Goal: Task Accomplishment & Management: Use online tool/utility

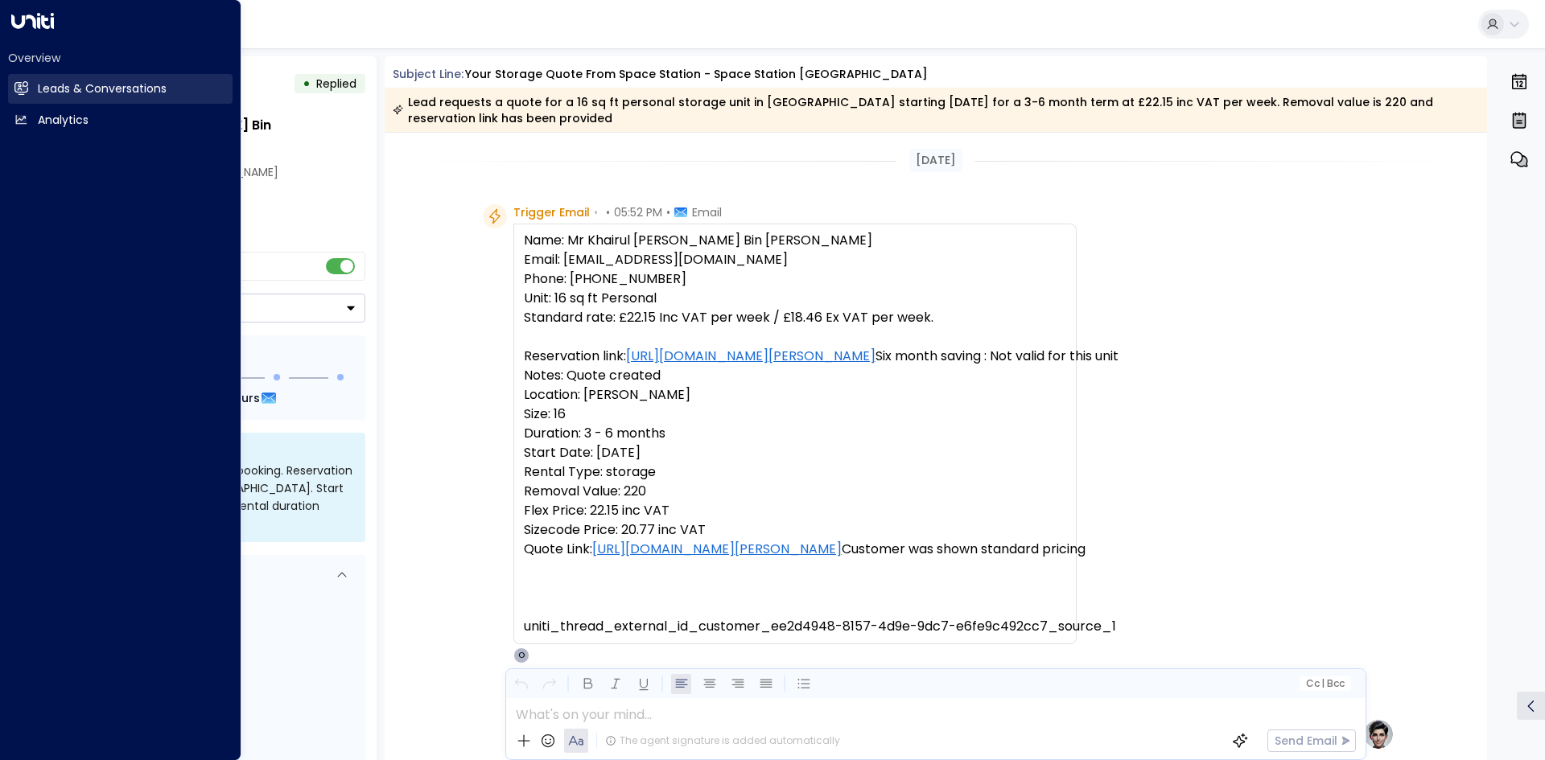
click at [56, 93] on h2 "Leads & Conversations" at bounding box center [102, 88] width 129 height 17
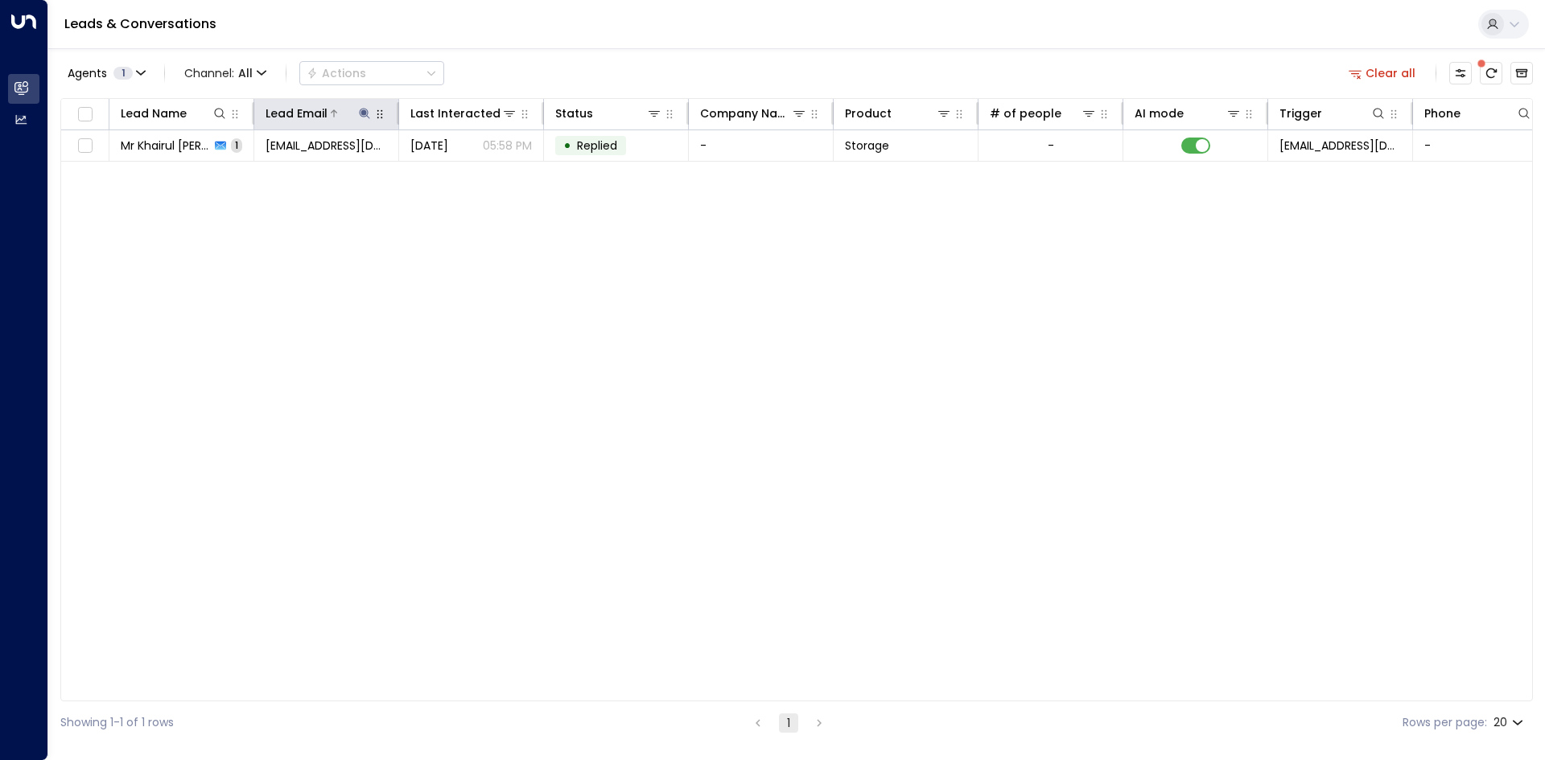
click at [365, 113] on icon at bounding box center [364, 113] width 10 height 10
click at [462, 168] on icon "button" at bounding box center [465, 172] width 10 height 10
click at [333, 180] on input "text" at bounding box center [364, 172] width 222 height 30
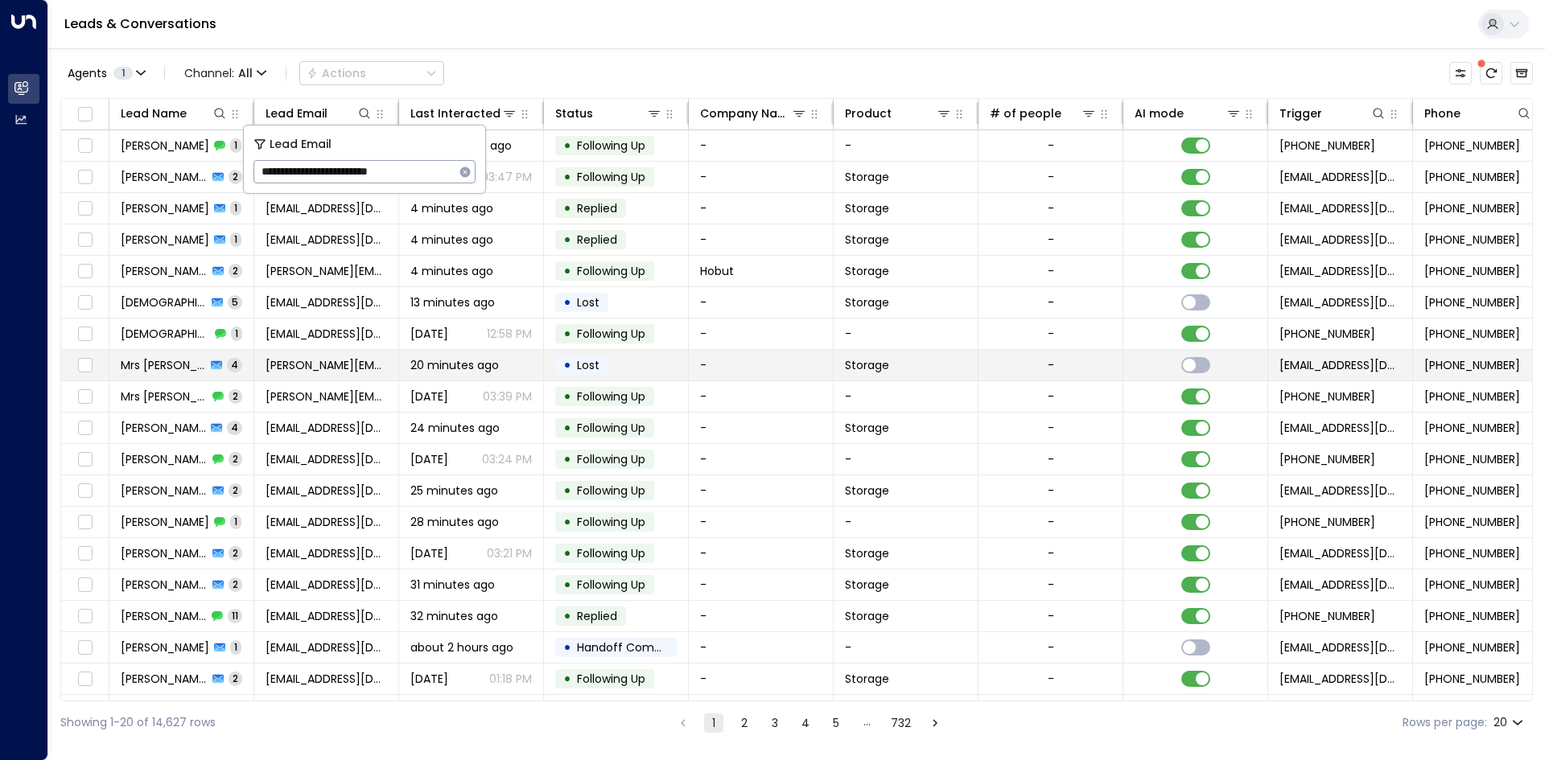
type input "**********"
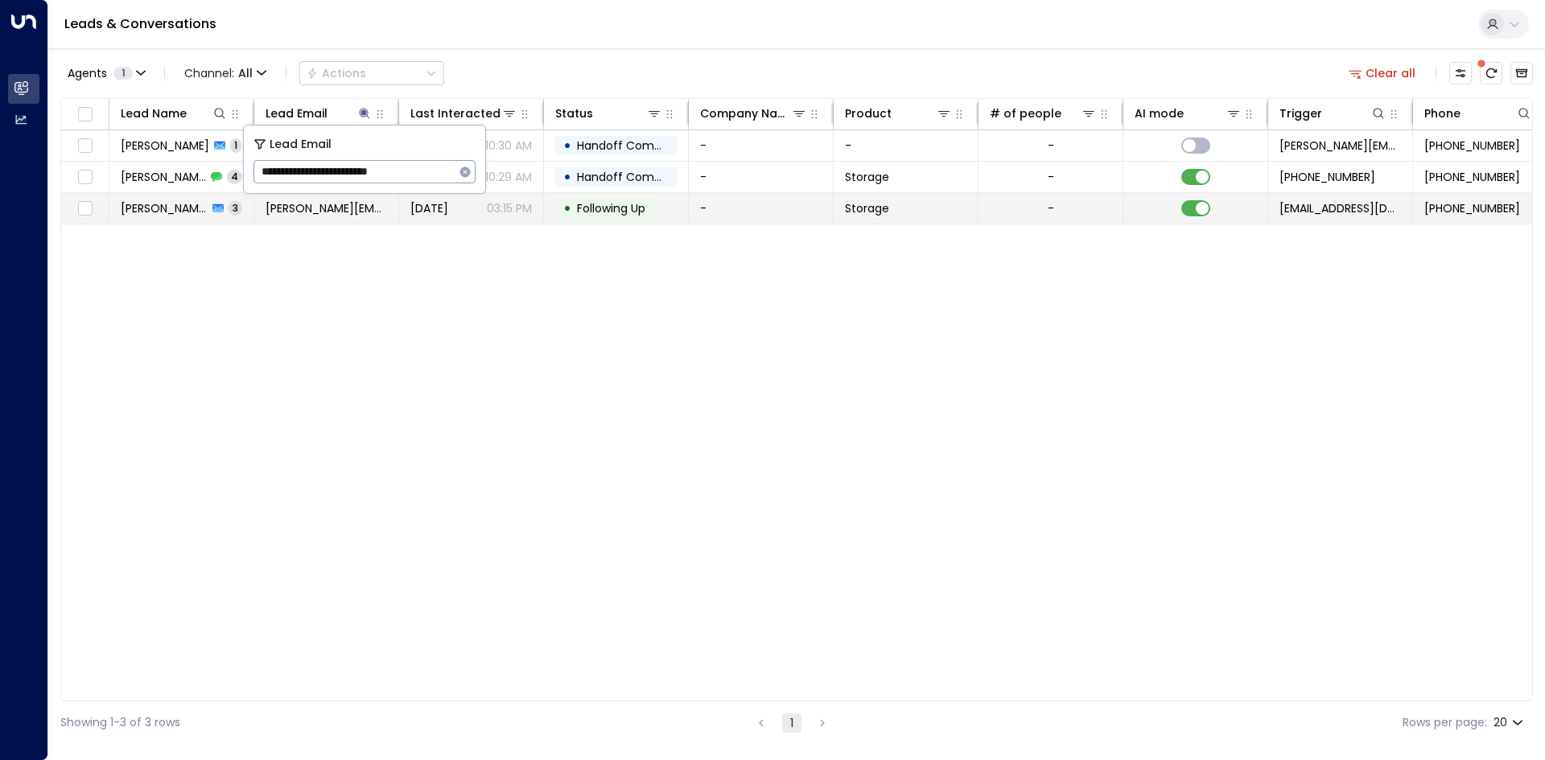
click at [717, 208] on td "-" at bounding box center [761, 208] width 145 height 31
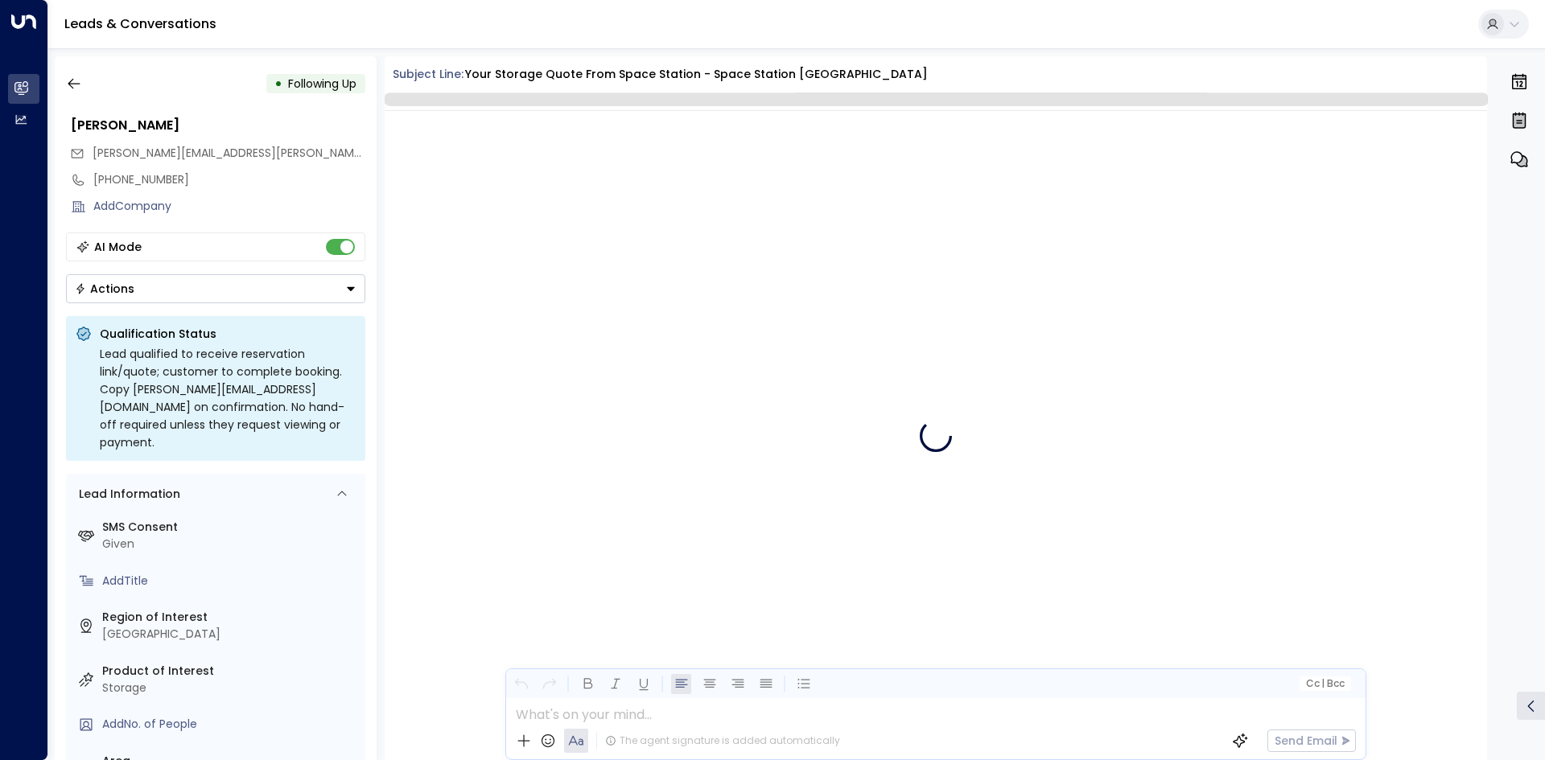
scroll to position [3526, 0]
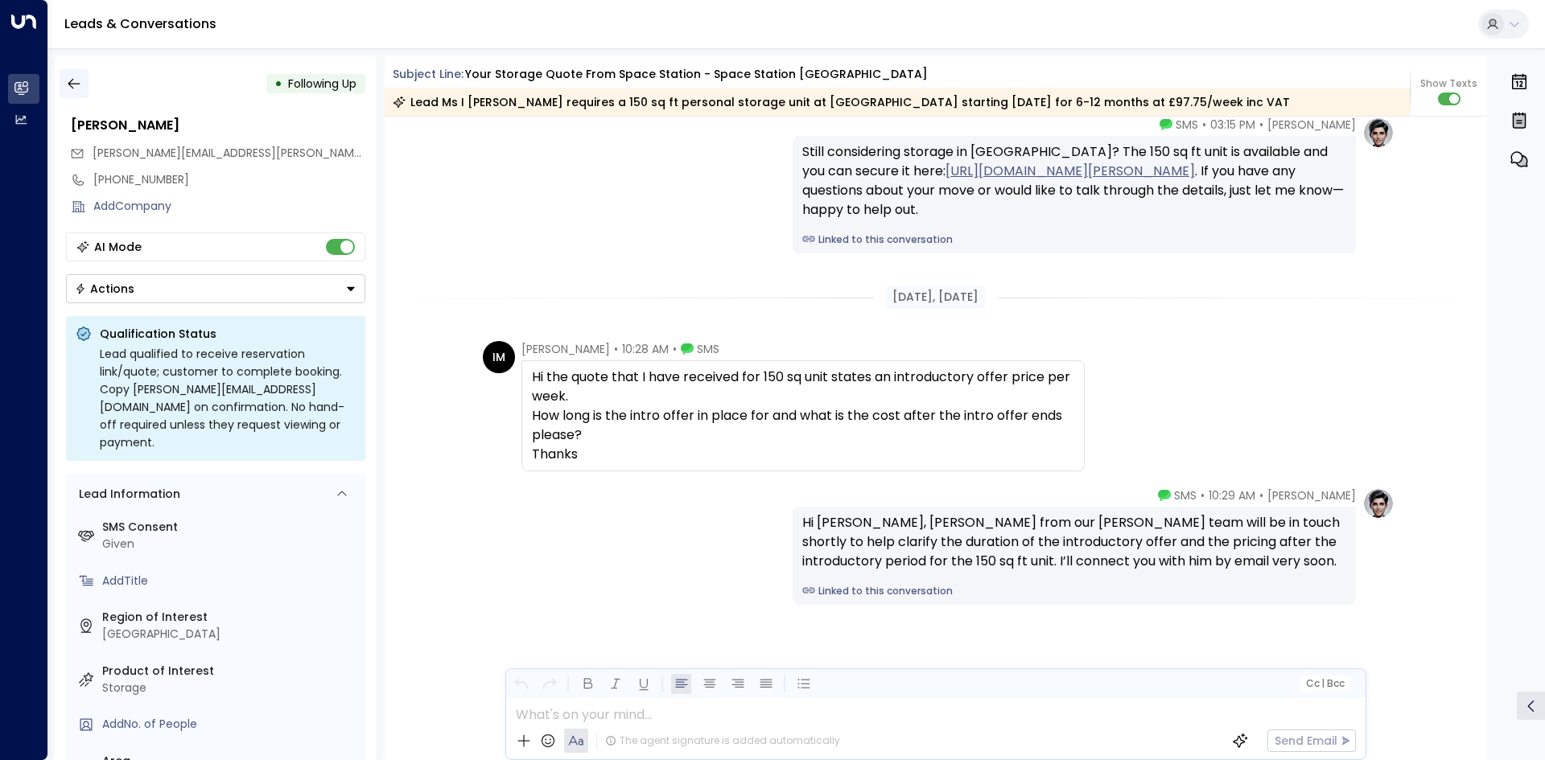
click at [68, 91] on icon "button" at bounding box center [74, 84] width 16 height 16
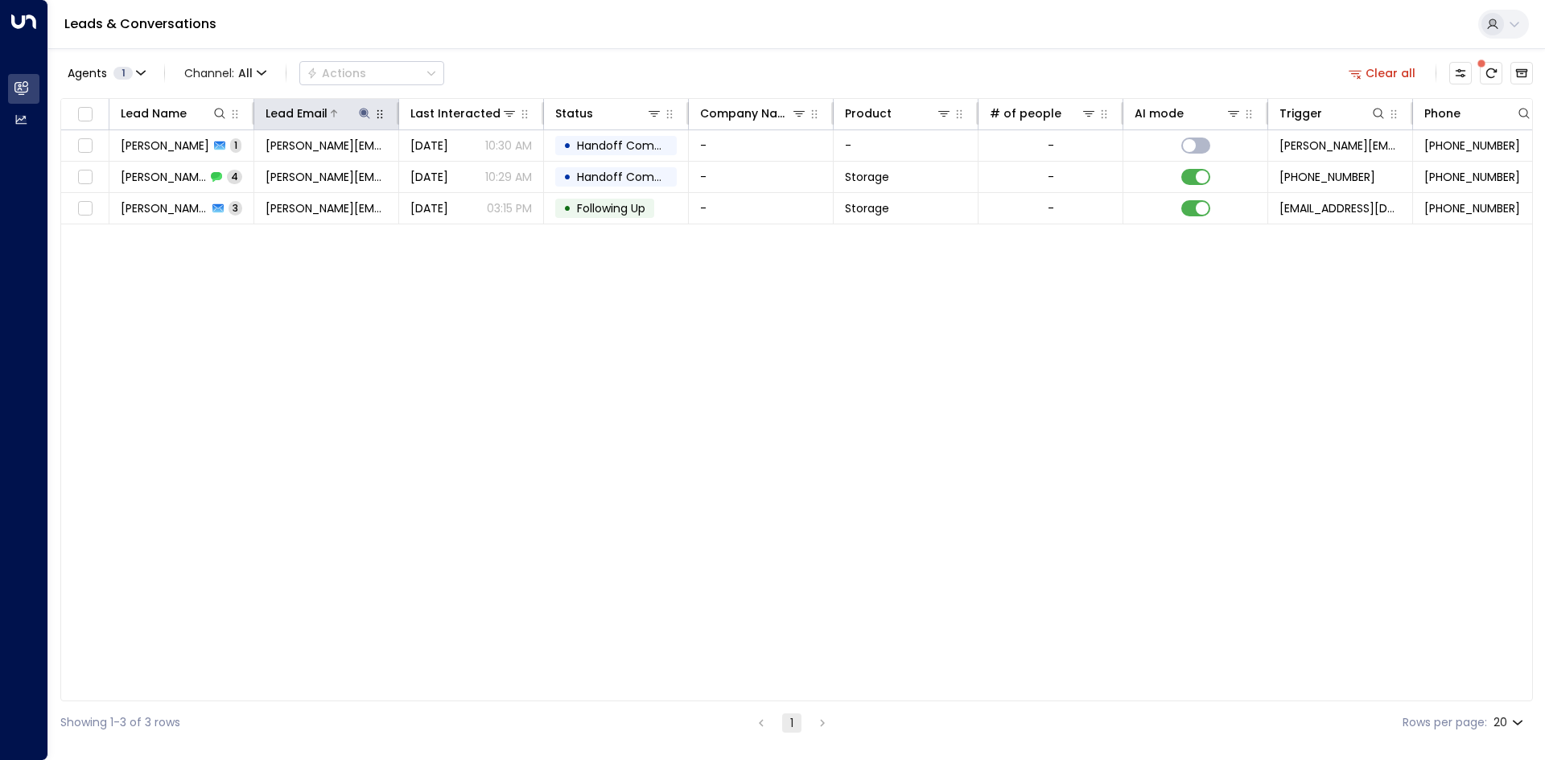
click at [364, 110] on icon at bounding box center [364, 113] width 10 height 10
click at [460, 172] on icon "button" at bounding box center [465, 172] width 10 height 10
click at [345, 170] on input "text" at bounding box center [364, 172] width 222 height 30
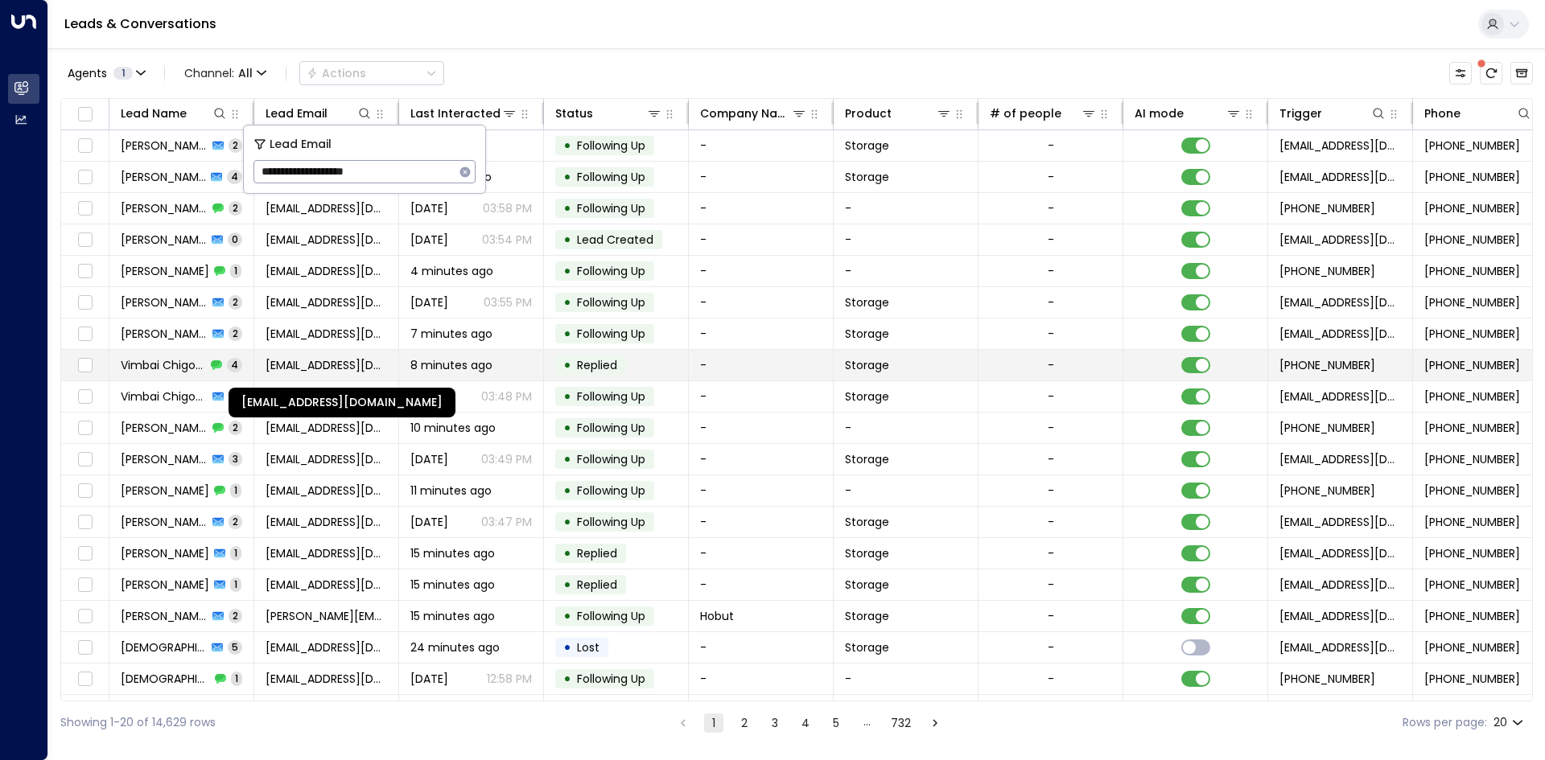
type input "**********"
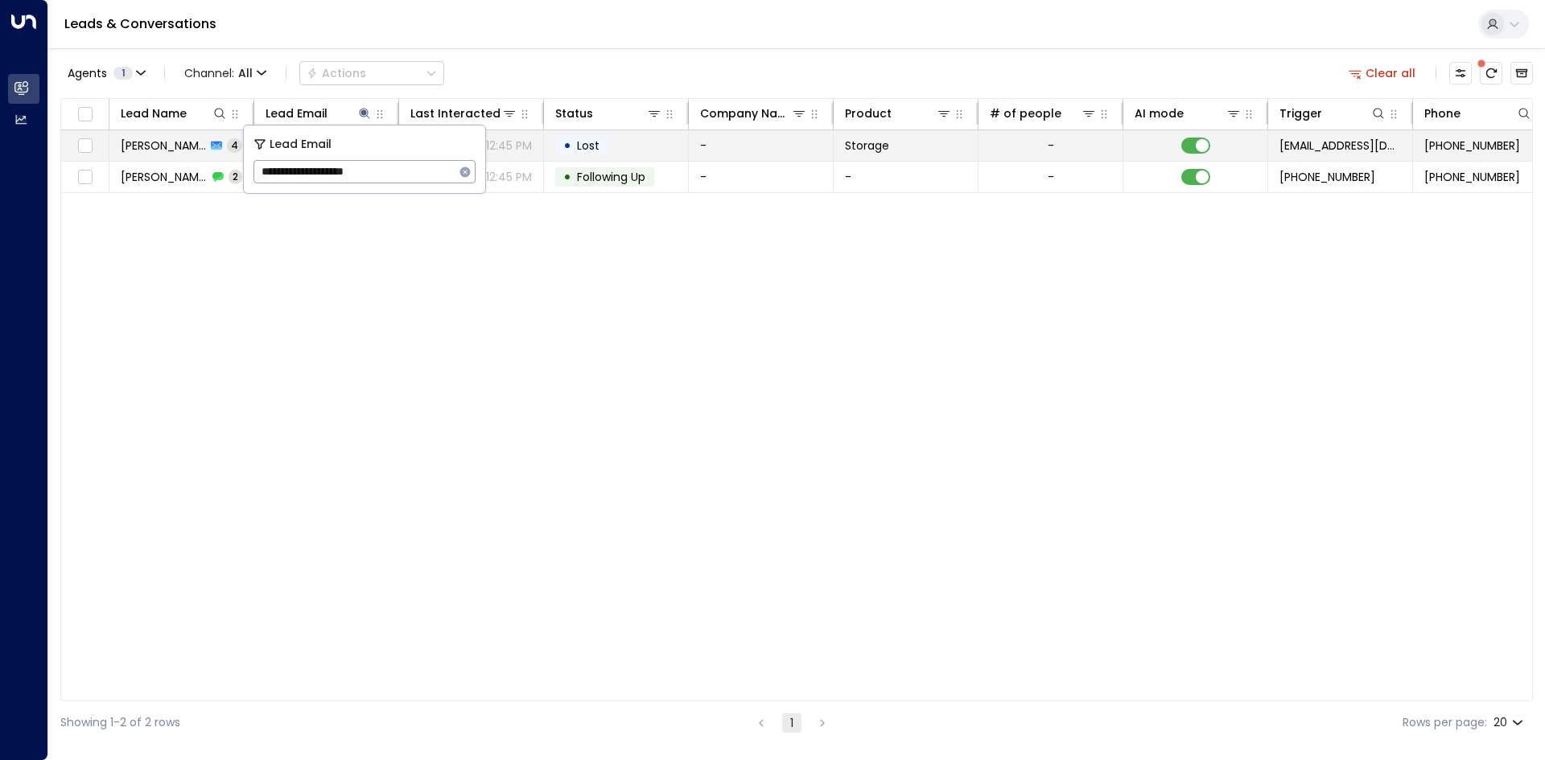
click at [735, 140] on td "-" at bounding box center [761, 145] width 145 height 31
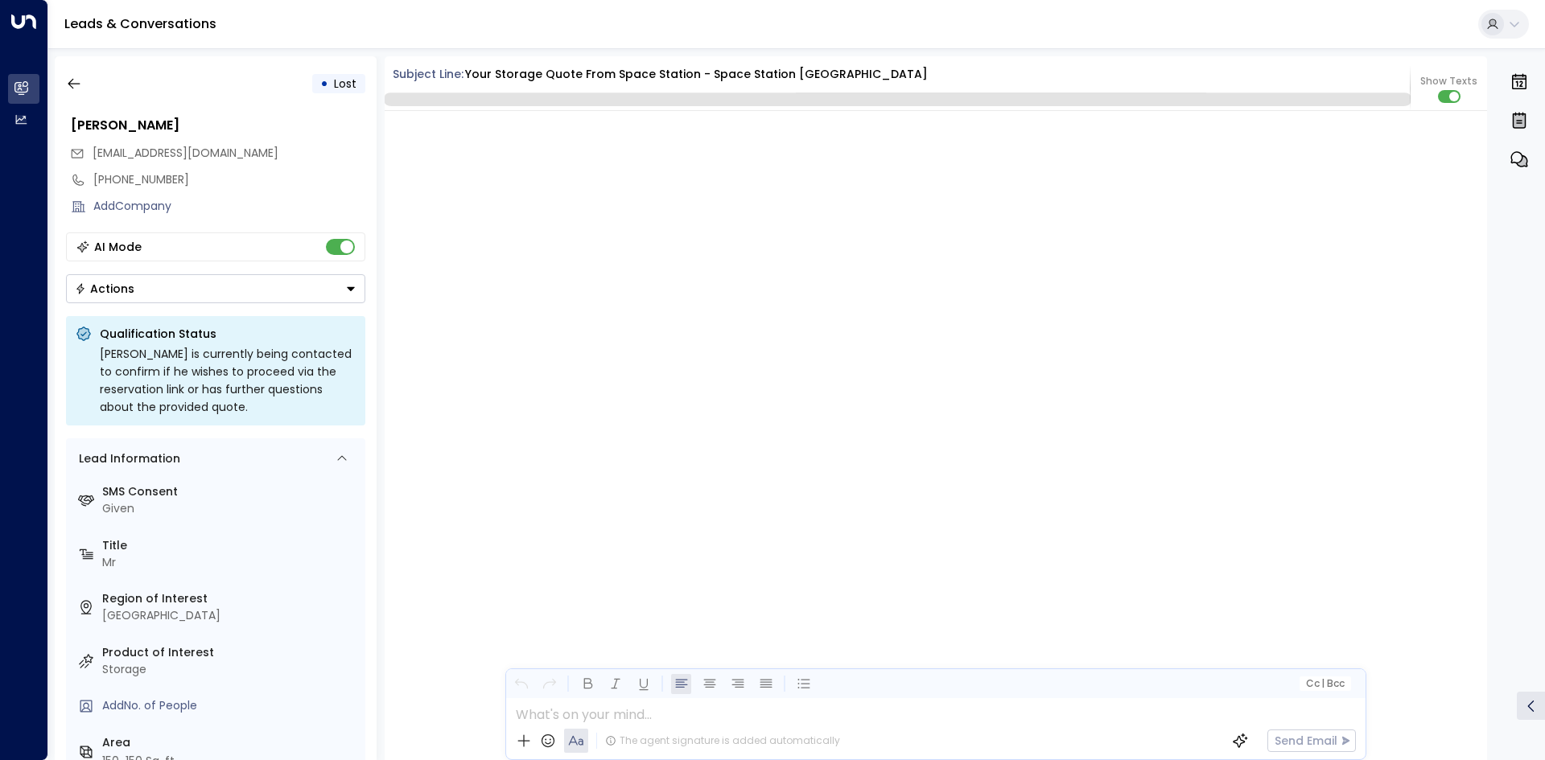
scroll to position [3249, 0]
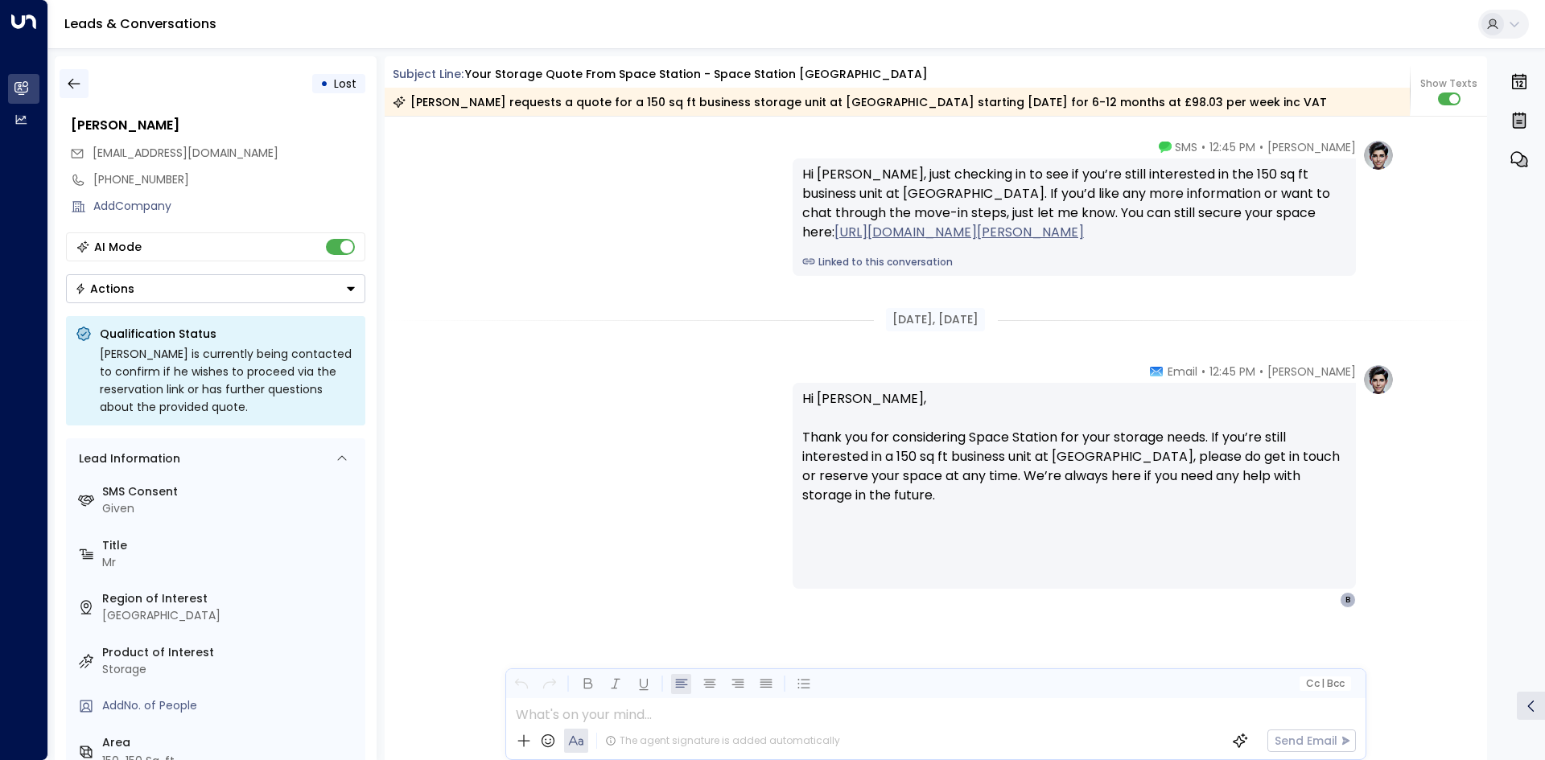
click at [75, 81] on icon "button" at bounding box center [74, 84] width 16 height 16
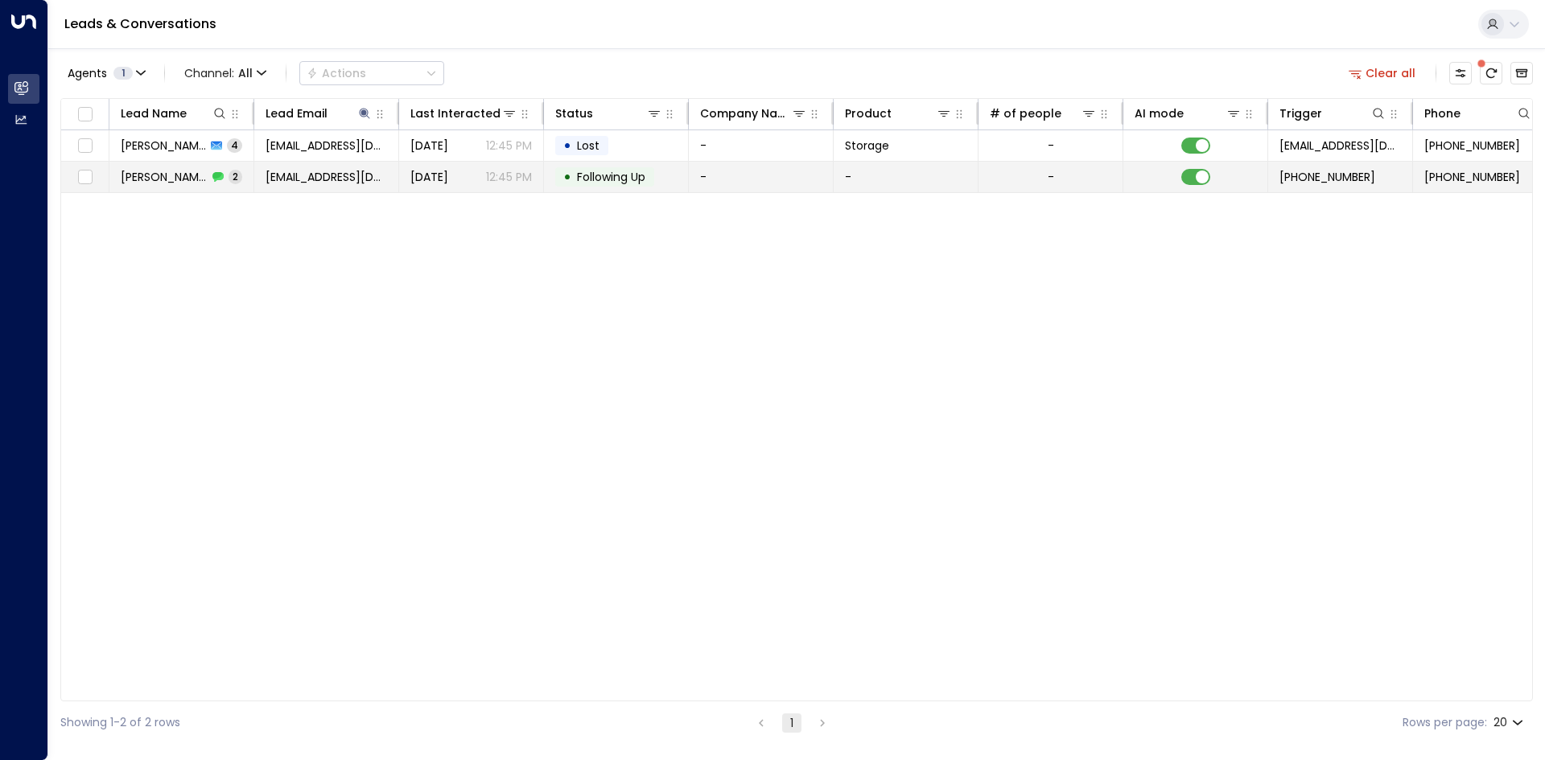
click at [780, 184] on td "-" at bounding box center [761, 177] width 145 height 31
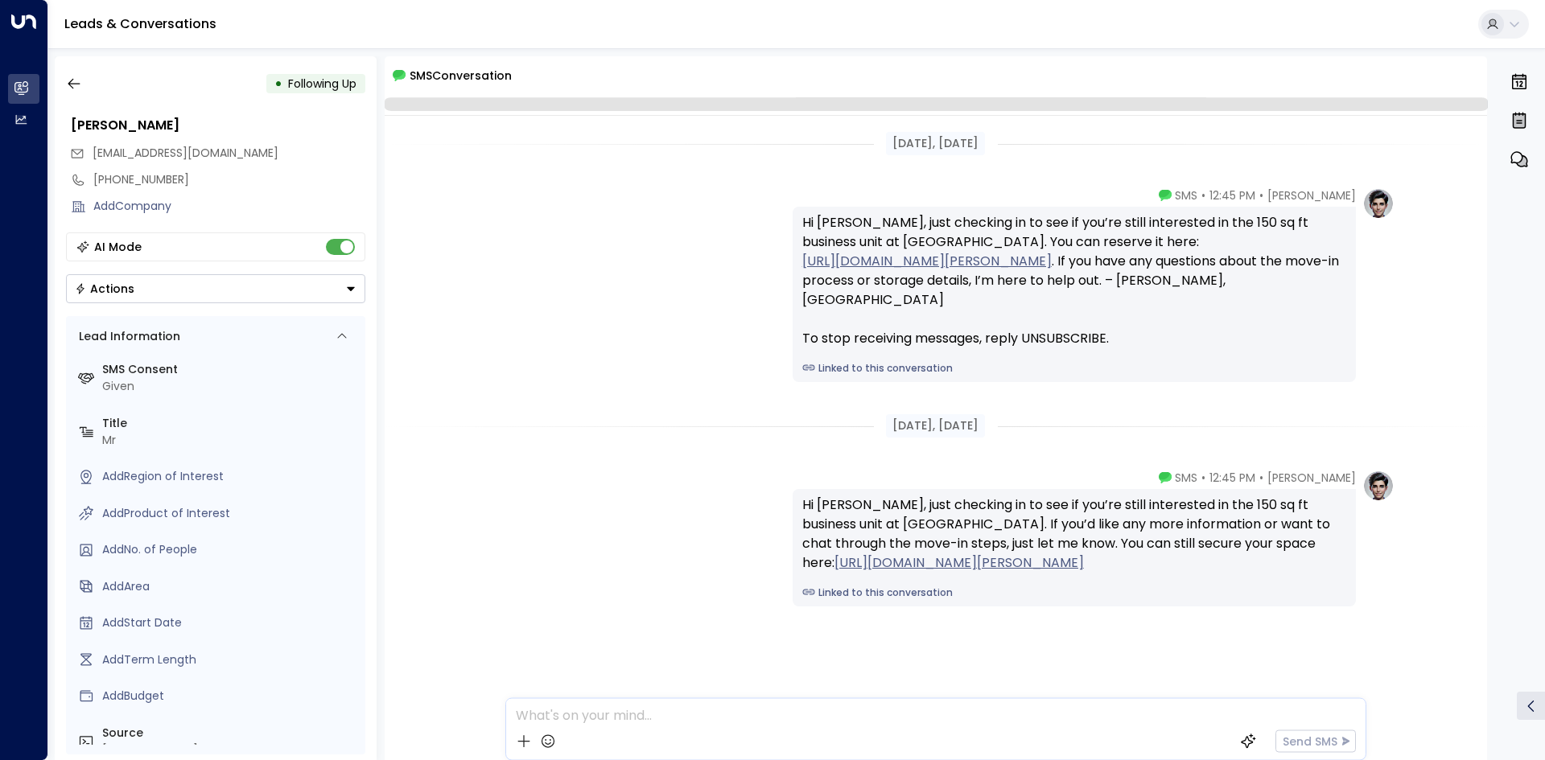
scroll to position [7, 0]
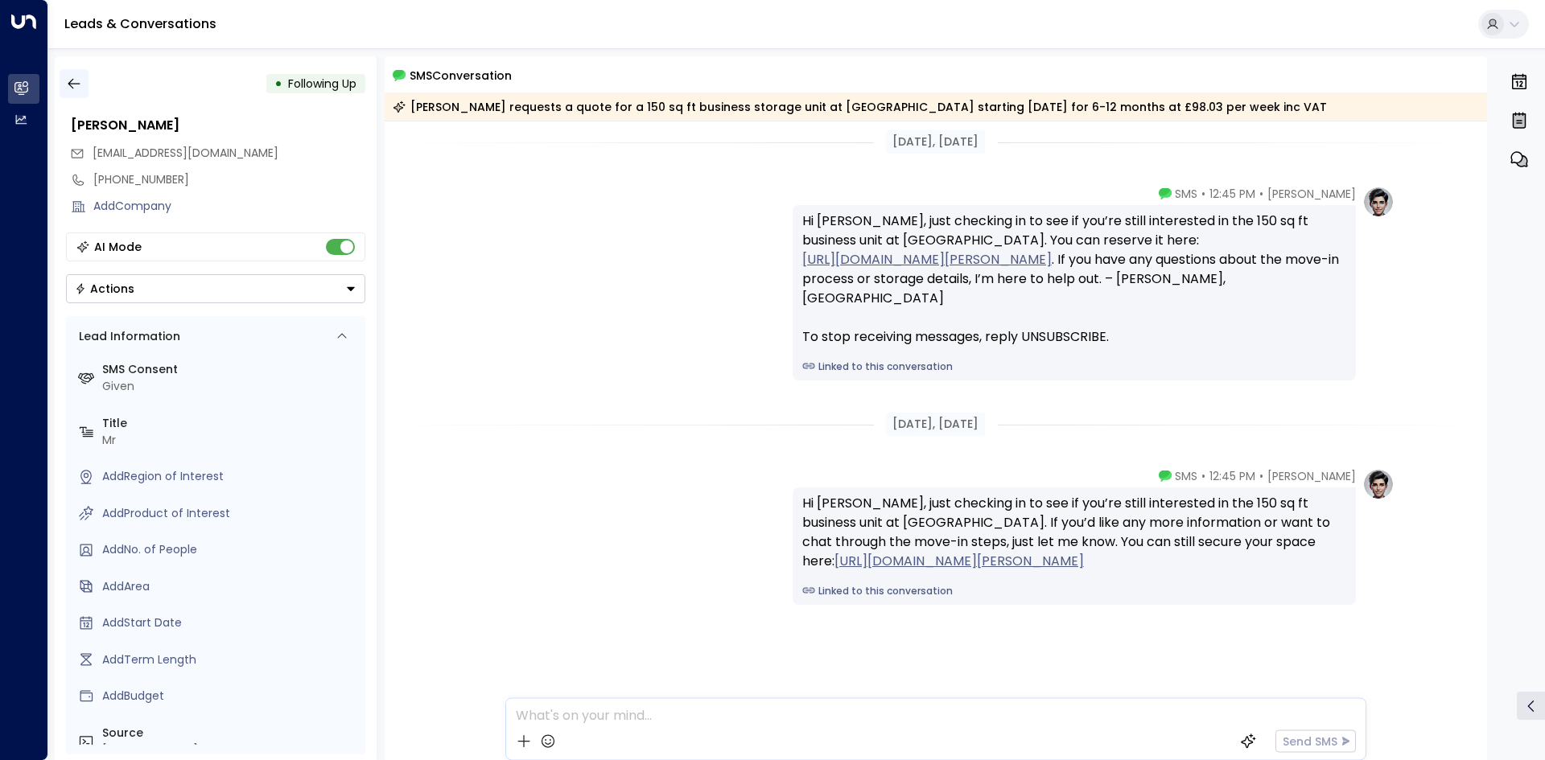
click at [72, 89] on icon "button" at bounding box center [74, 84] width 12 height 10
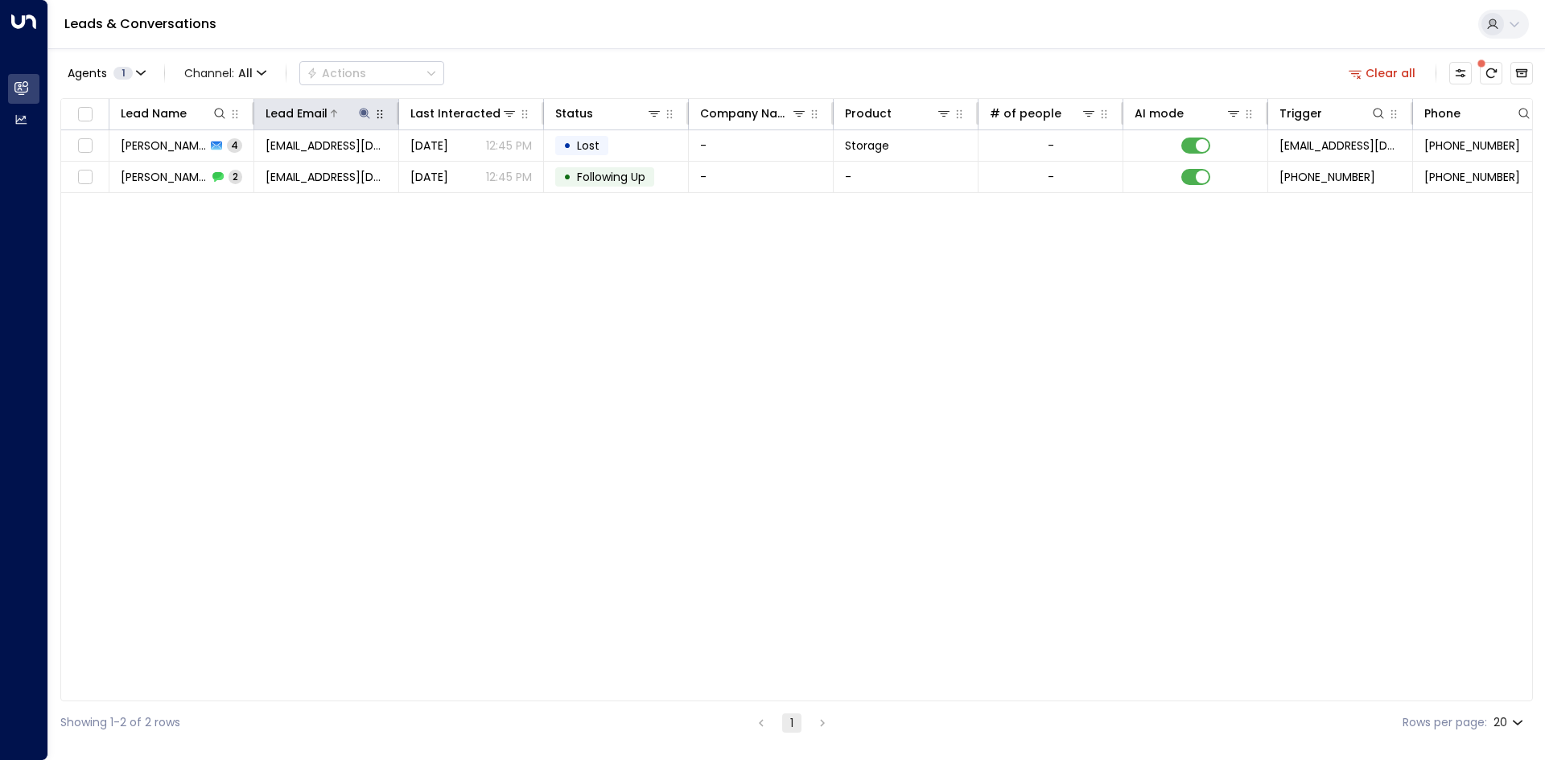
click at [362, 116] on icon at bounding box center [364, 113] width 13 height 13
drag, startPoint x: 456, startPoint y: 177, endPoint x: 315, endPoint y: 183, distance: 141.8
click at [453, 176] on div "**********" at bounding box center [364, 171] width 222 height 23
click at [466, 170] on icon "button" at bounding box center [465, 172] width 10 height 10
click at [261, 159] on input "text" at bounding box center [364, 172] width 222 height 30
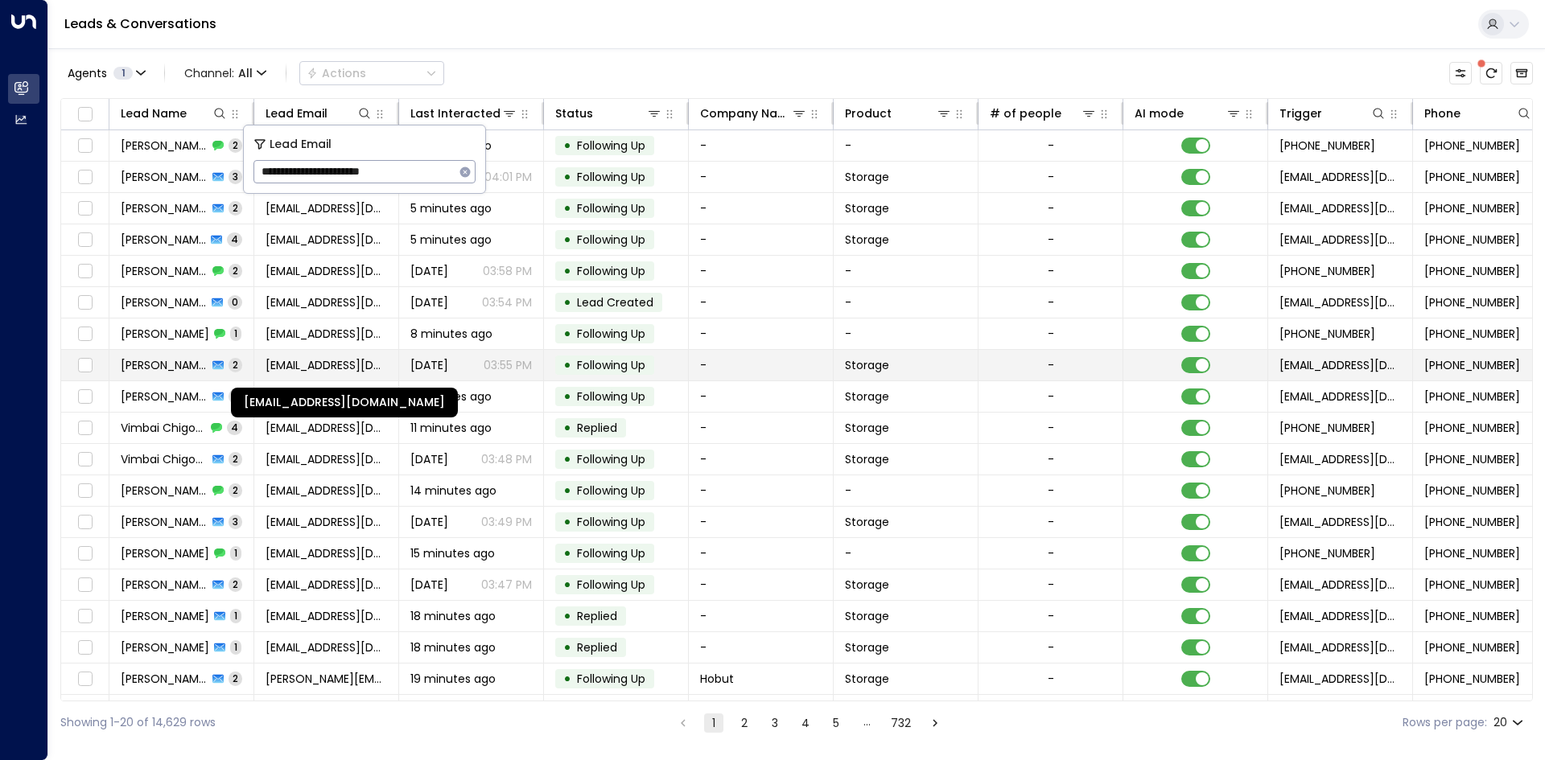
type input "**********"
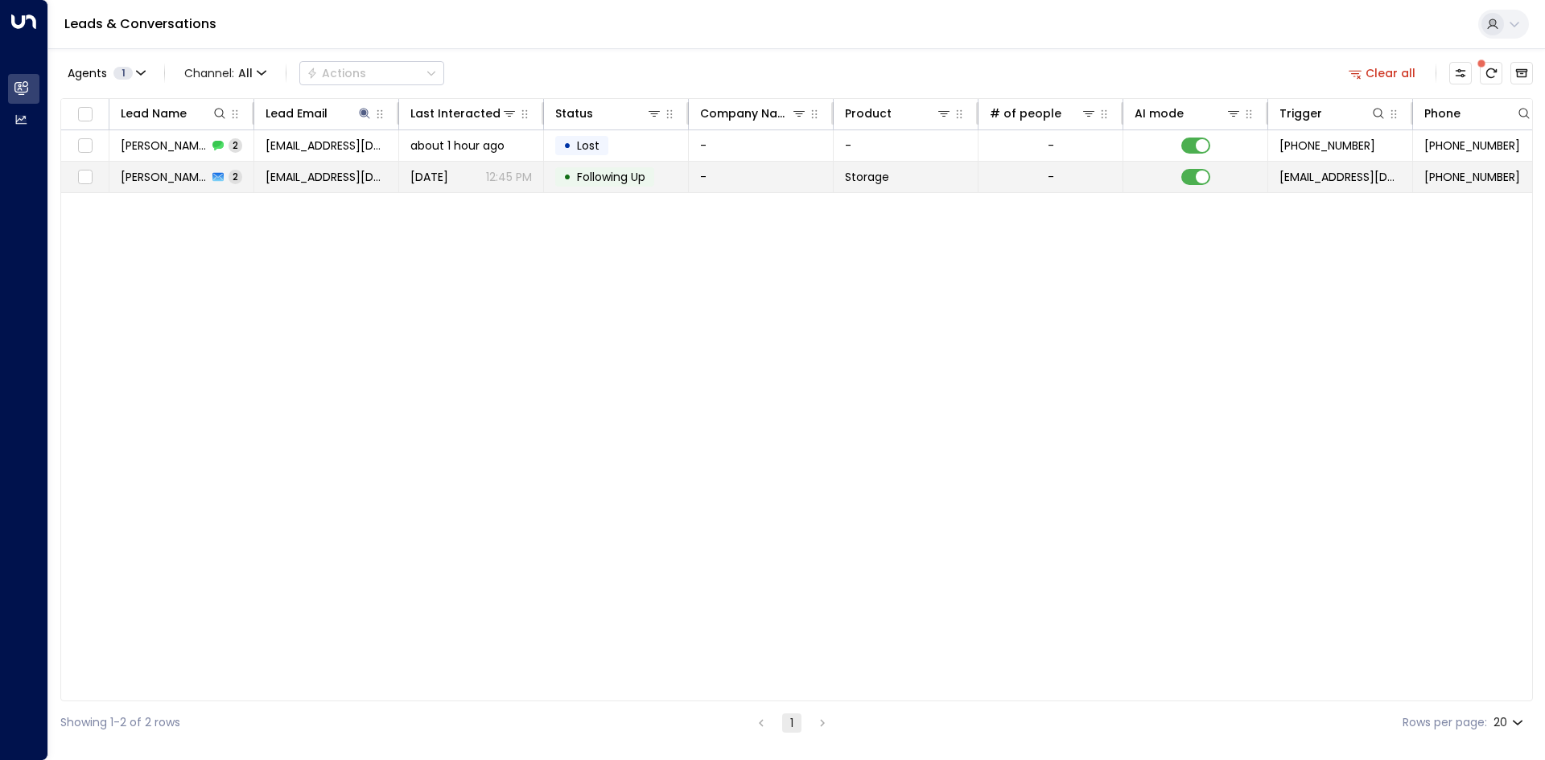
click at [898, 179] on td "Storage" at bounding box center [906, 177] width 145 height 31
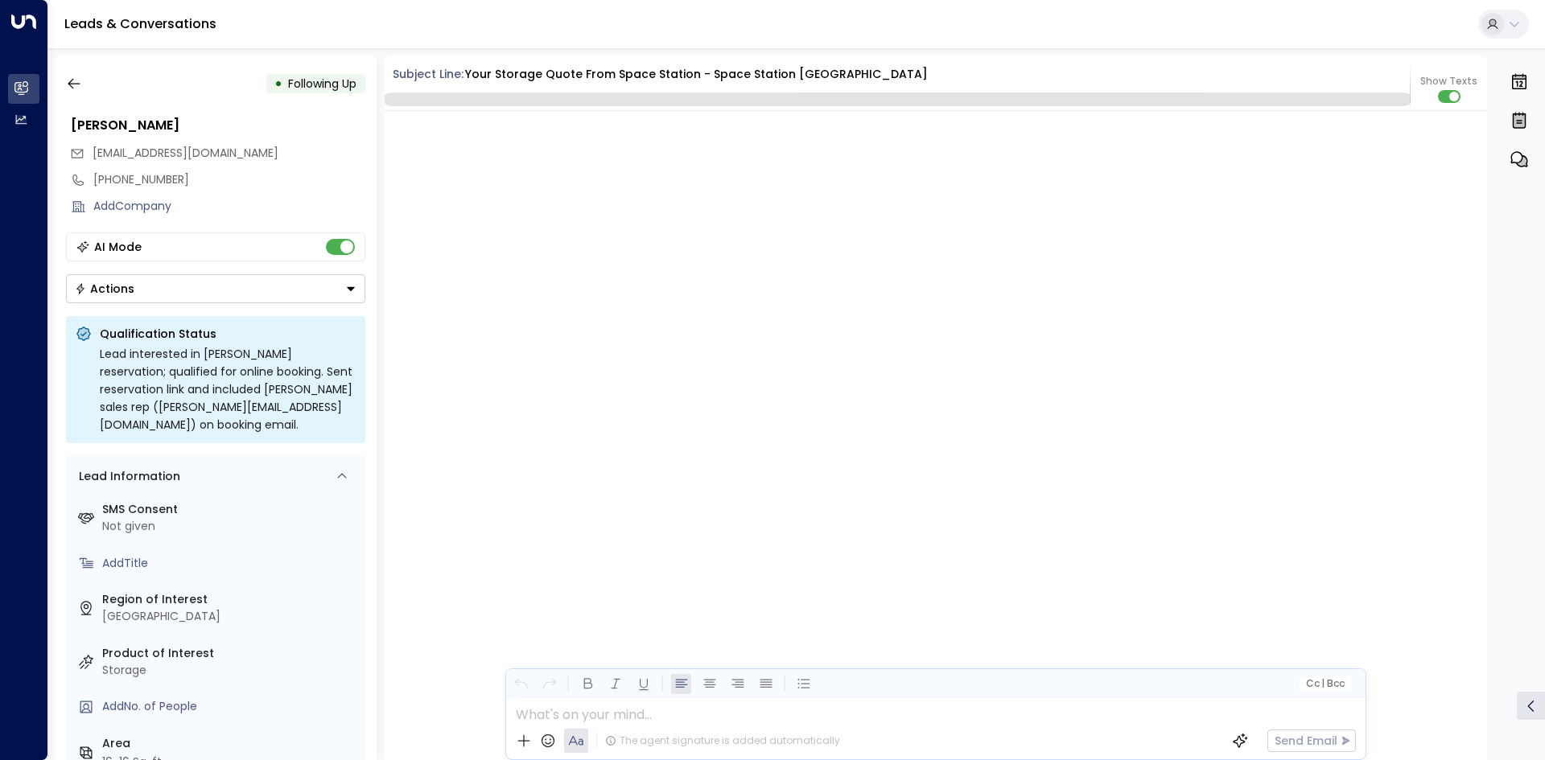
scroll to position [1663, 0]
